Goal: Task Accomplishment & Management: Use online tool/utility

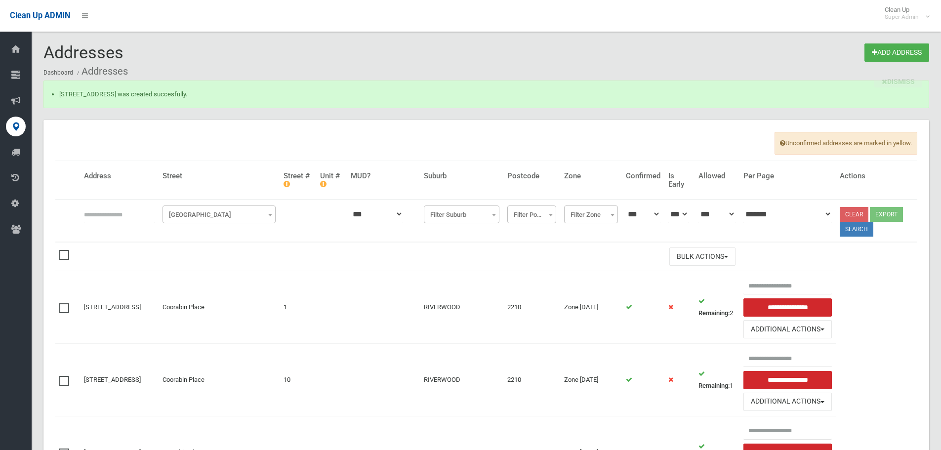
click at [122, 213] on input "text" at bounding box center [119, 214] width 71 height 18
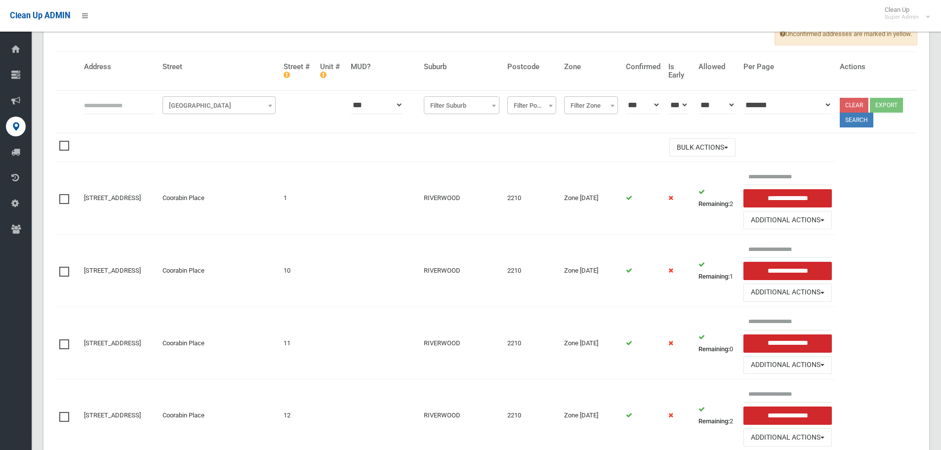
scroll to position [148, 0]
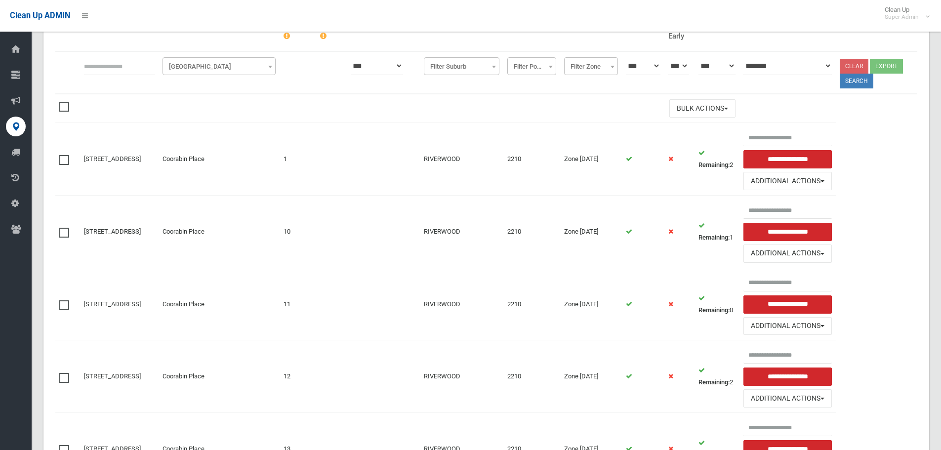
click at [116, 73] on input "text" at bounding box center [119, 66] width 71 height 18
click at [452, 129] on td "RIVERWOOD" at bounding box center [461, 159] width 83 height 73
click at [150, 68] on input "text" at bounding box center [119, 66] width 71 height 18
type input "**********"
click button at bounding box center [0, 0] width 0 height 0
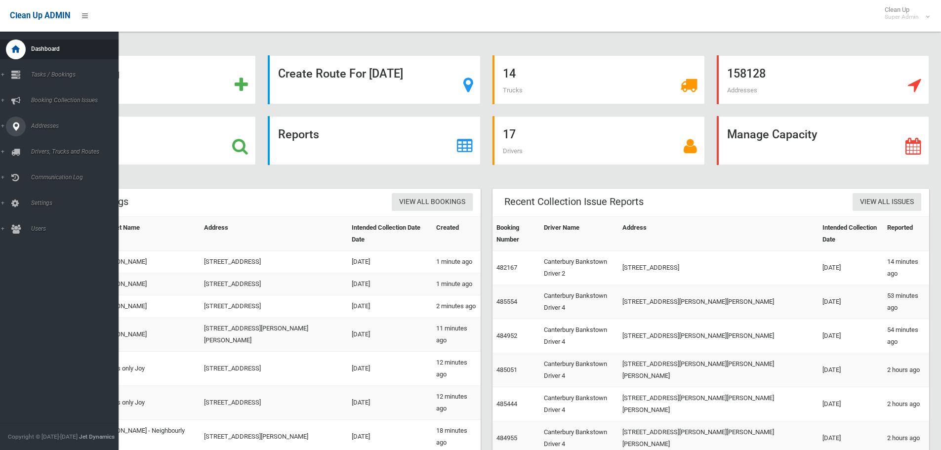
click at [19, 131] on icon at bounding box center [15, 127] width 9 height 20
click at [41, 142] on span "All Addresses" at bounding box center [72, 143] width 89 height 7
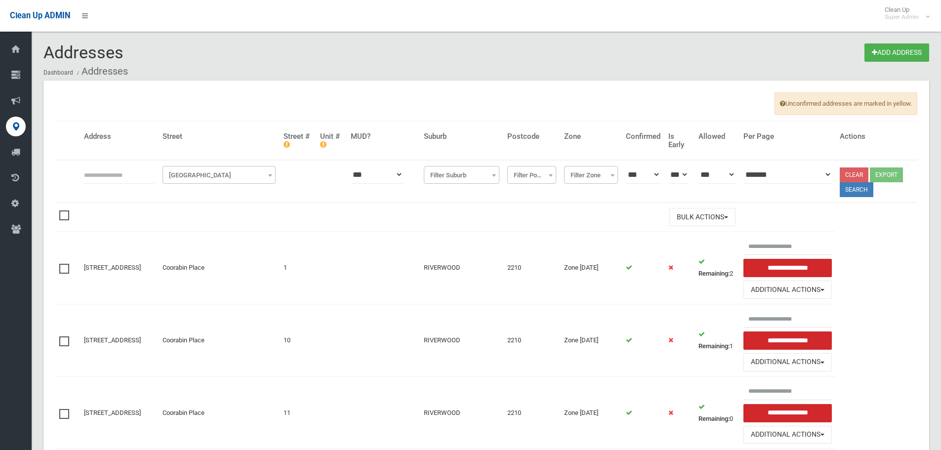
click at [137, 172] on input "text" at bounding box center [119, 174] width 71 height 18
type input "**********"
click button at bounding box center [0, 0] width 0 height 0
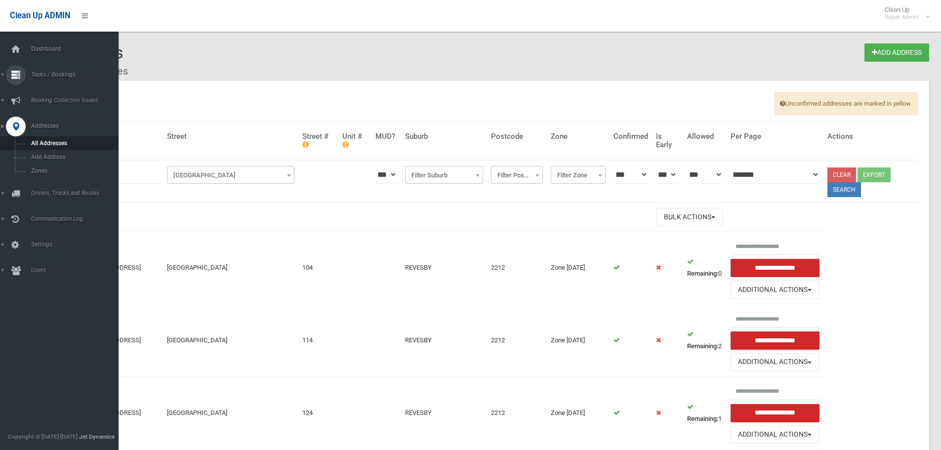
click at [16, 68] on icon at bounding box center [15, 75] width 9 height 20
click at [47, 150] on span "Search" at bounding box center [72, 147] width 89 height 7
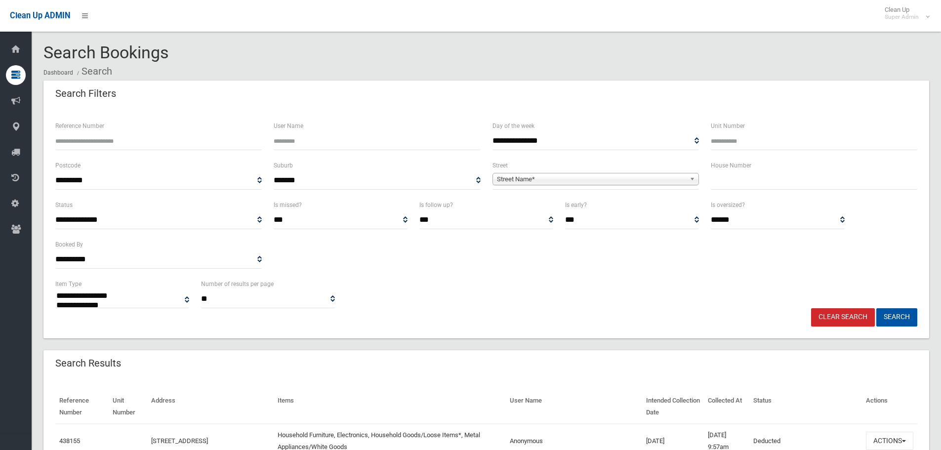
select select
type input "******"
click at [876, 308] on button "Search" at bounding box center [896, 317] width 41 height 18
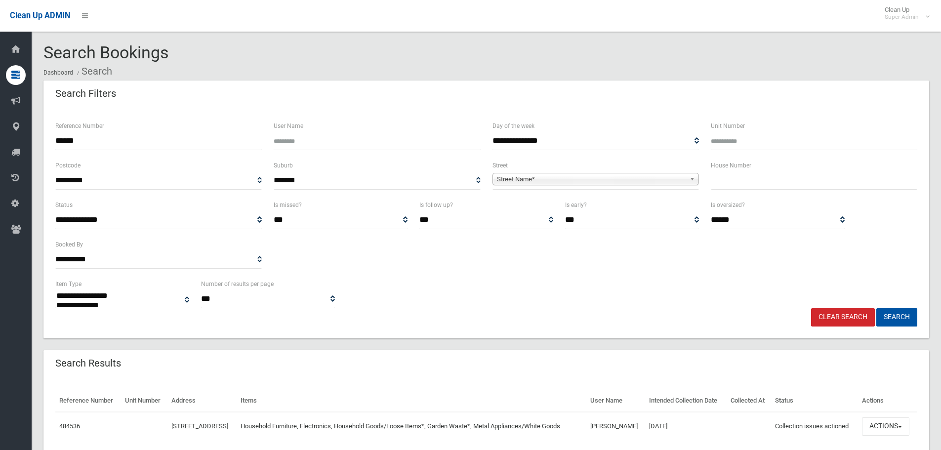
select select
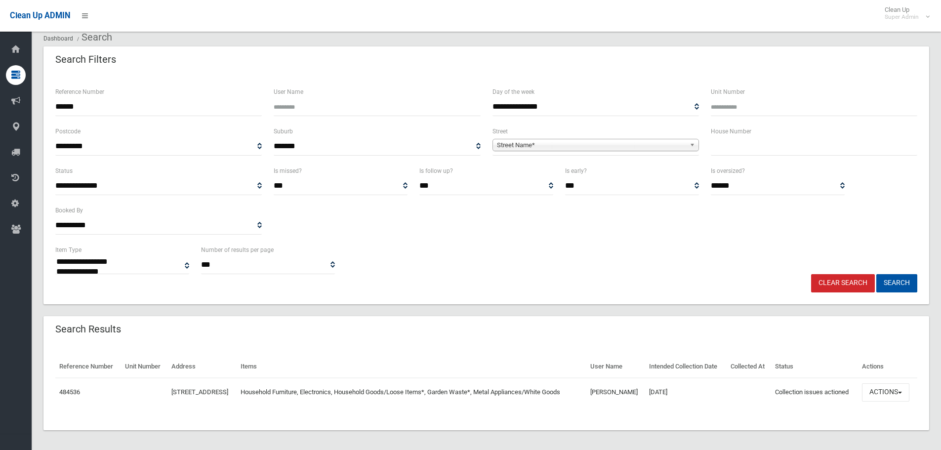
scroll to position [55, 0]
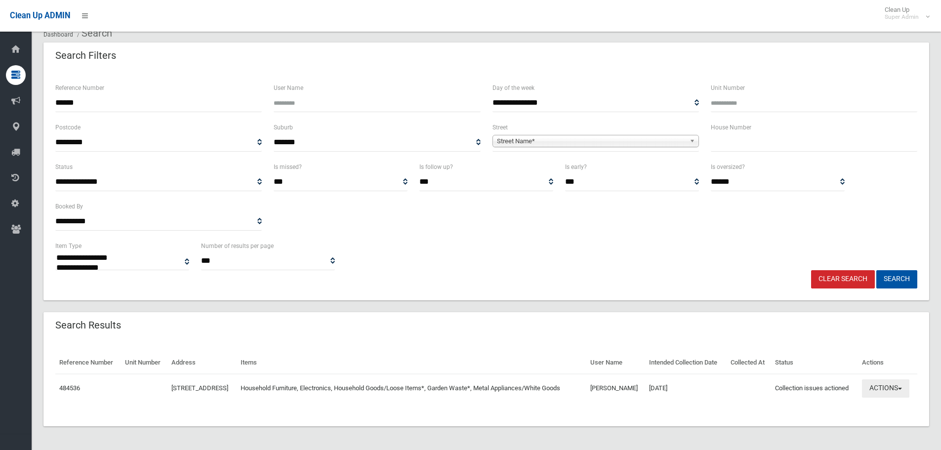
click at [904, 383] on button "Actions" at bounding box center [885, 388] width 47 height 18
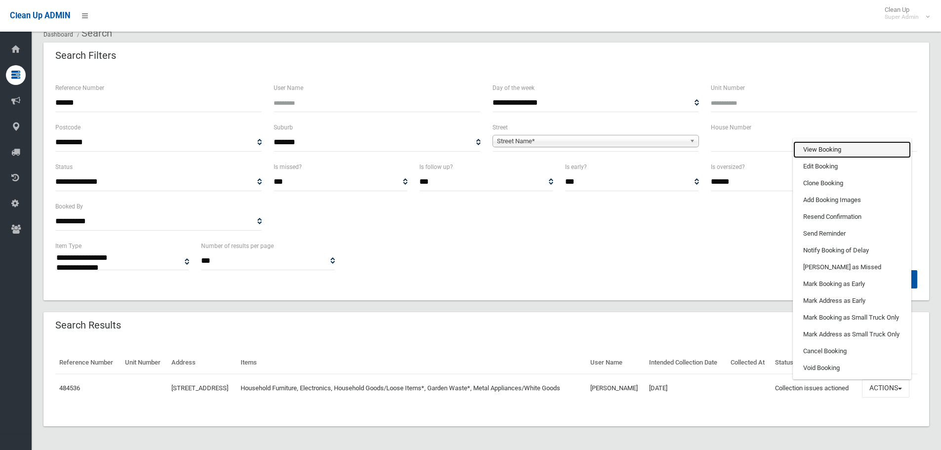
click at [831, 152] on link "View Booking" at bounding box center [852, 149] width 118 height 17
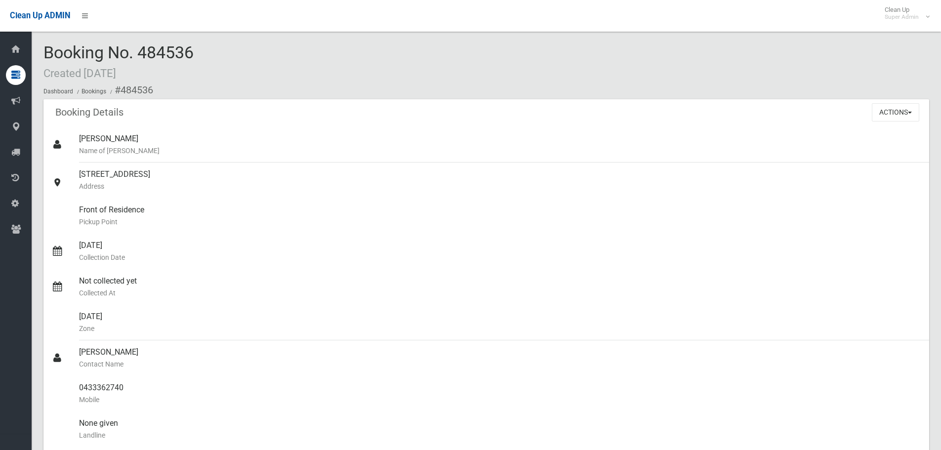
scroll to position [840, 0]
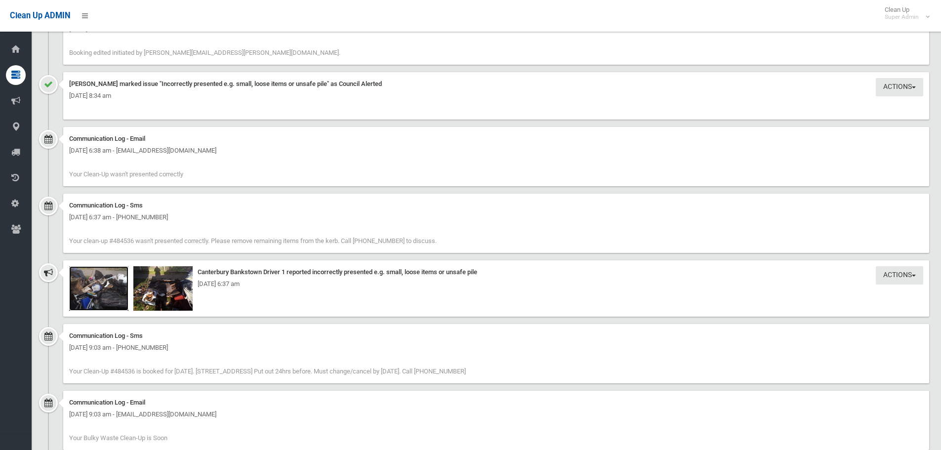
click at [106, 293] on img at bounding box center [98, 288] width 59 height 44
